Goal: Contribute content

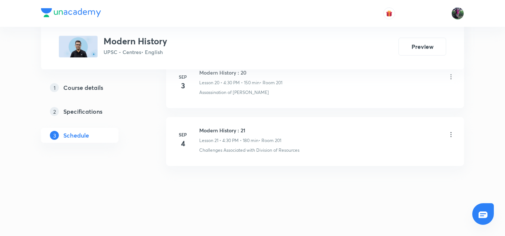
scroll to position [1574, 0]
drag, startPoint x: 199, startPoint y: 129, endPoint x: 256, endPoint y: 128, distance: 57.0
click at [256, 128] on h6 "Modern History : 21" at bounding box center [240, 130] width 82 height 8
copy h6 "Modern History : 21"
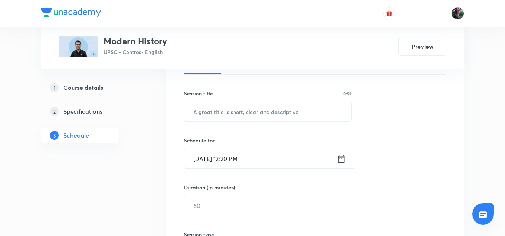
scroll to position [136, 0]
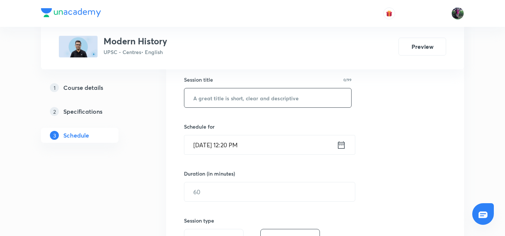
click at [237, 98] on input "text" at bounding box center [267, 97] width 167 height 19
paste input "Modern History : 21"
type input "Modern History : 22"
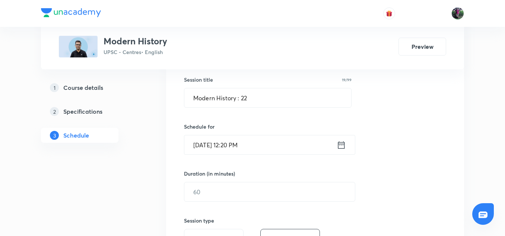
click at [228, 146] on input "[DATE] 12:20 PM" at bounding box center [260, 144] width 152 height 19
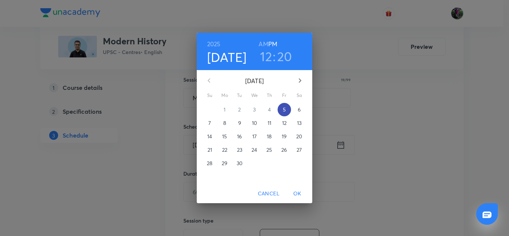
click at [283, 110] on p "5" at bounding box center [284, 109] width 3 height 7
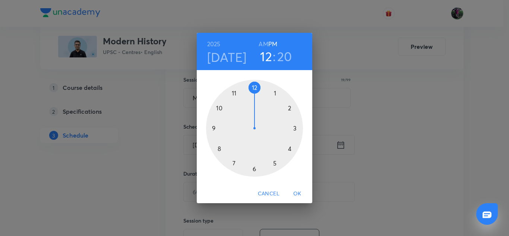
click at [290, 148] on div at bounding box center [254, 128] width 97 height 97
click at [254, 168] on div at bounding box center [254, 128] width 97 height 97
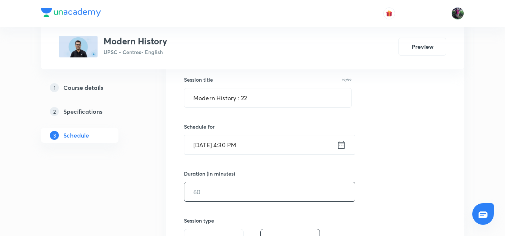
click at [209, 190] on input "text" at bounding box center [269, 191] width 171 height 19
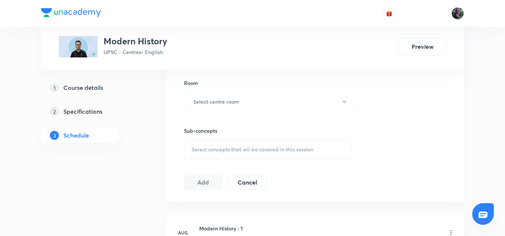
scroll to position [321, 0]
type input "180"
click at [230, 102] on h6 "Select centre room" at bounding box center [216, 101] width 46 height 8
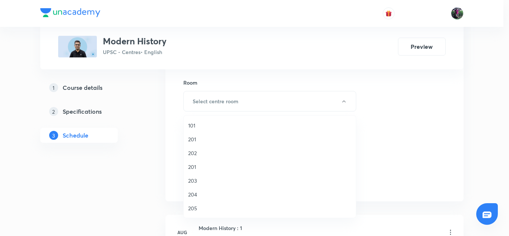
click at [193, 165] on span "201" at bounding box center [269, 167] width 163 height 8
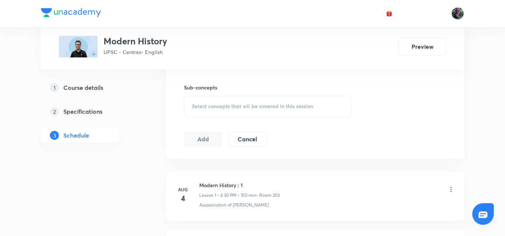
scroll to position [365, 0]
click at [251, 105] on span "Select concepts that wil be covered in this session" at bounding box center [252, 106] width 121 height 6
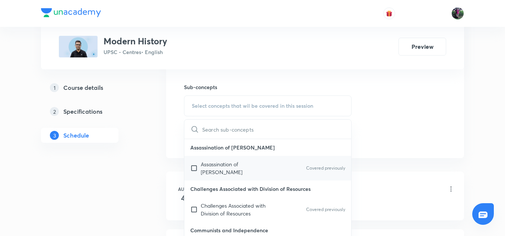
click at [226, 162] on p "Assassination of [PERSON_NAME]" at bounding box center [238, 168] width 75 height 16
checkbox input "true"
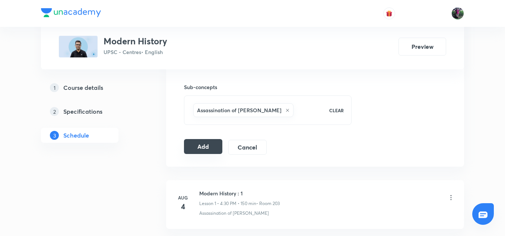
click at [204, 147] on button "Add" at bounding box center [203, 146] width 38 height 15
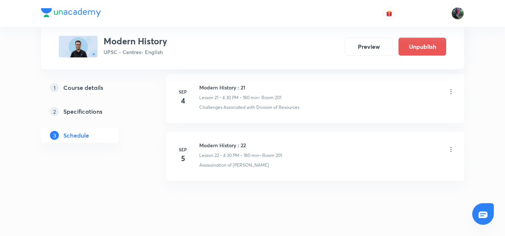
scroll to position [1274, 0]
